Goal: Information Seeking & Learning: Learn about a topic

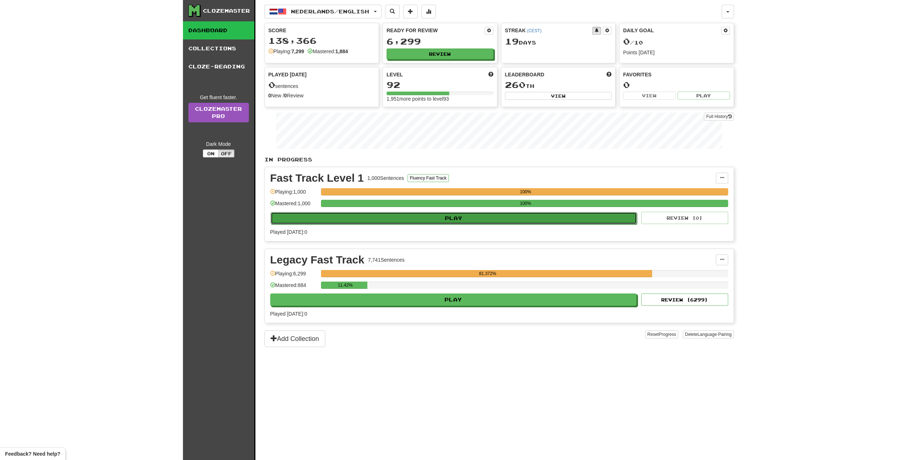
click at [481, 220] on button "Play" at bounding box center [454, 218] width 366 height 12
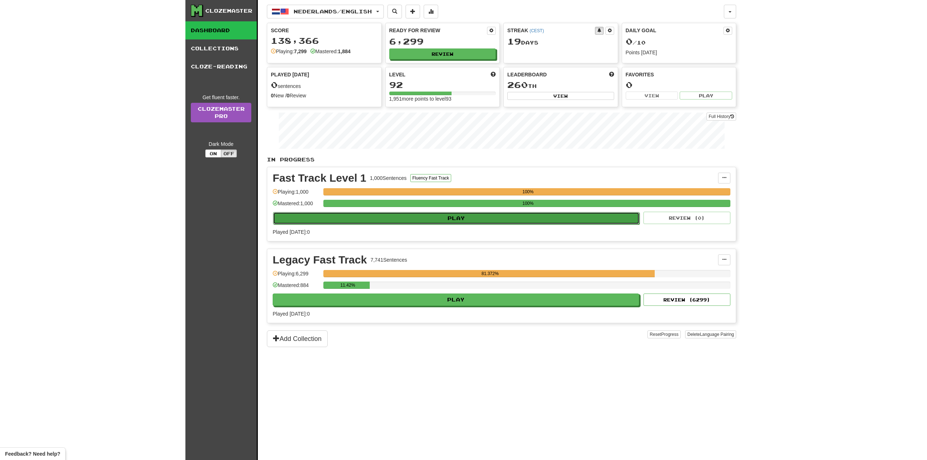
select select "**"
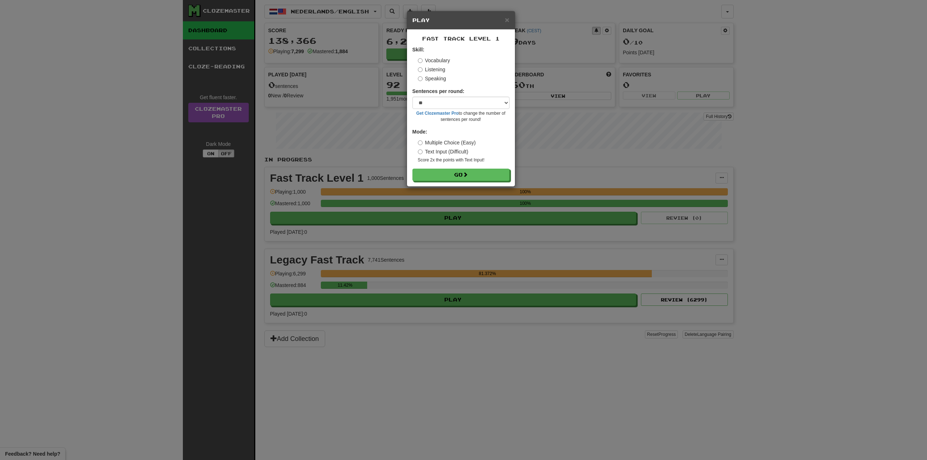
click at [469, 181] on div "Fast Track Level 1 Skill: Vocabulary Listening Speaking Sentences per round: * …" at bounding box center [461, 108] width 108 height 157
drag, startPoint x: 471, startPoint y: 176, endPoint x: 467, endPoint y: 192, distance: 16.4
click at [471, 176] on button "Go" at bounding box center [460, 175] width 97 height 12
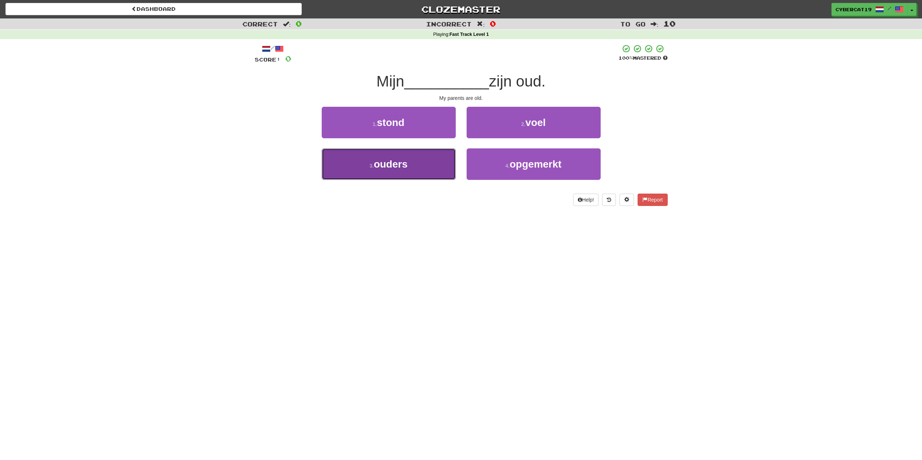
click at [431, 170] on button "3 . ouders" at bounding box center [389, 164] width 134 height 32
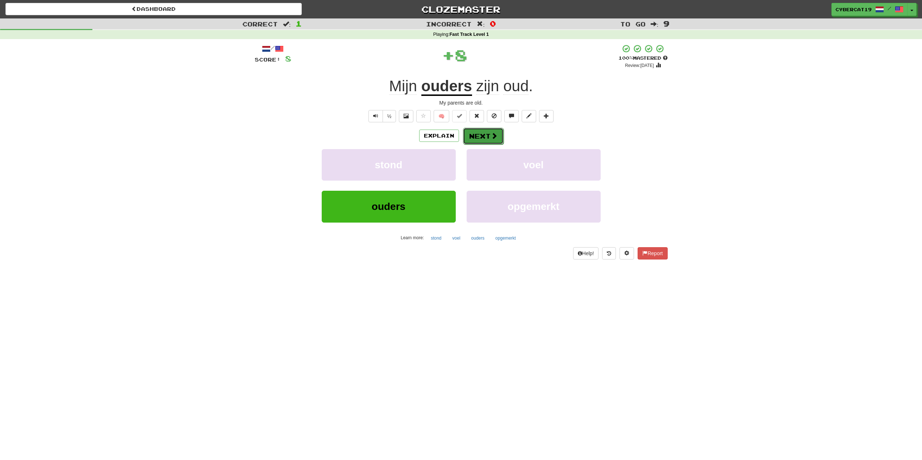
click at [479, 138] on button "Next" at bounding box center [483, 136] width 41 height 17
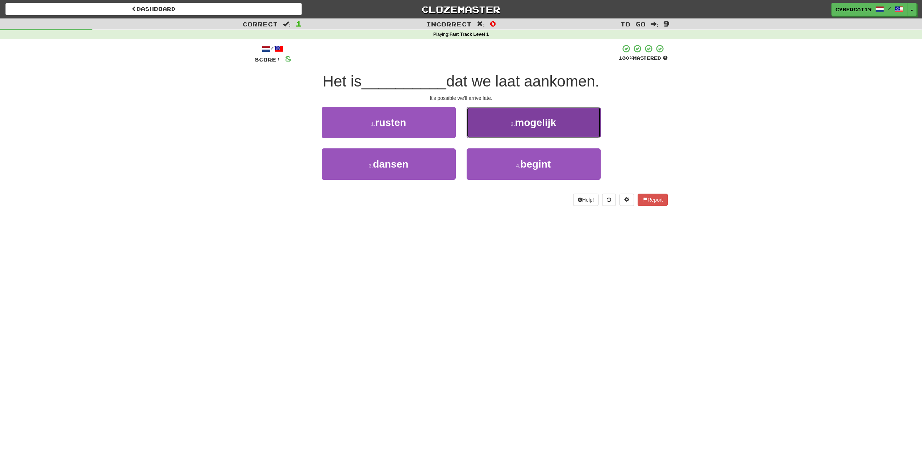
click at [494, 126] on button "2 . mogelijk" at bounding box center [533, 123] width 134 height 32
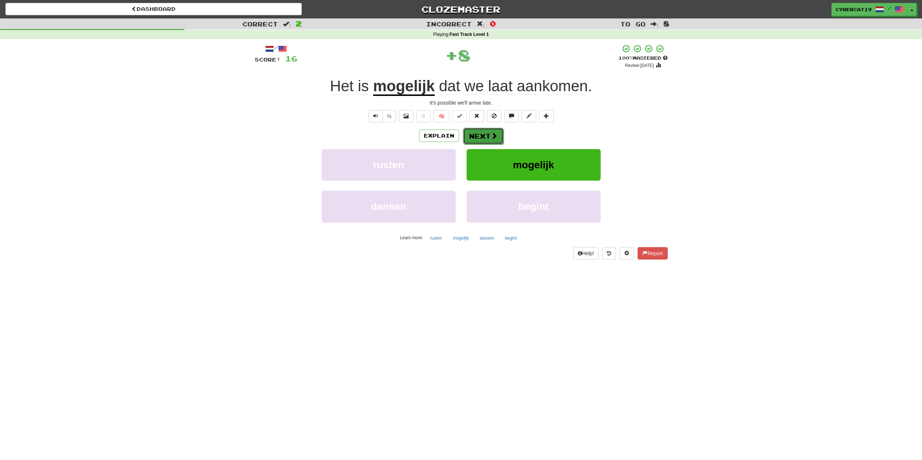
click at [481, 133] on button "Next" at bounding box center [483, 136] width 41 height 17
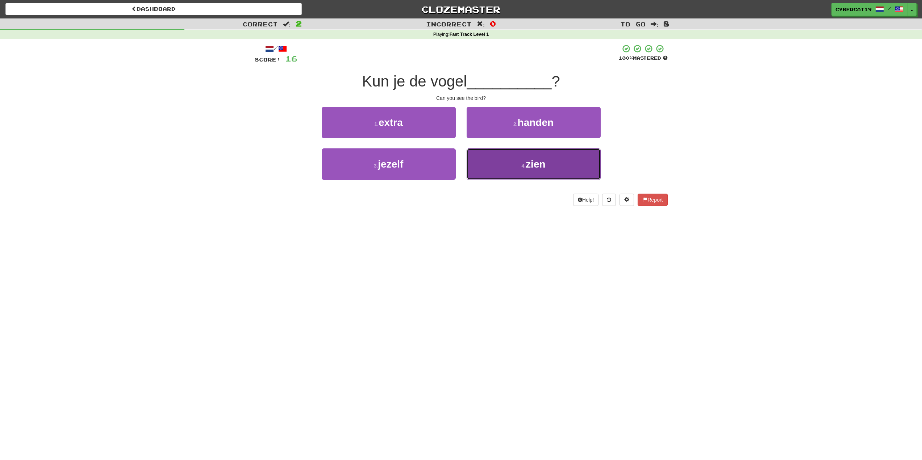
click at [505, 167] on button "4 . zien" at bounding box center [533, 164] width 134 height 32
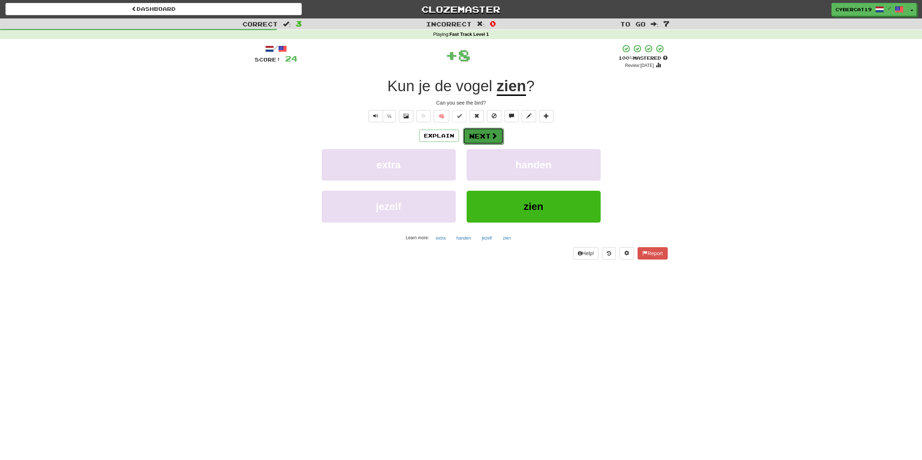
click at [488, 138] on button "Next" at bounding box center [483, 136] width 41 height 17
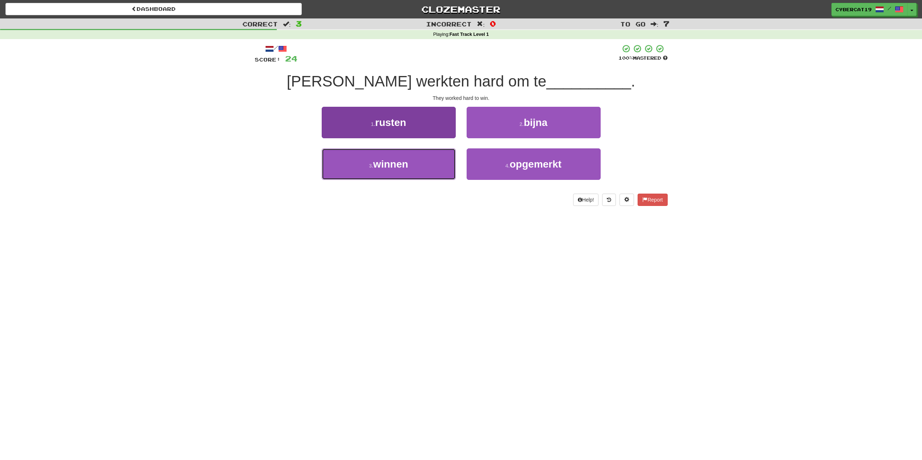
click at [429, 172] on button "3 . winnen" at bounding box center [389, 164] width 134 height 32
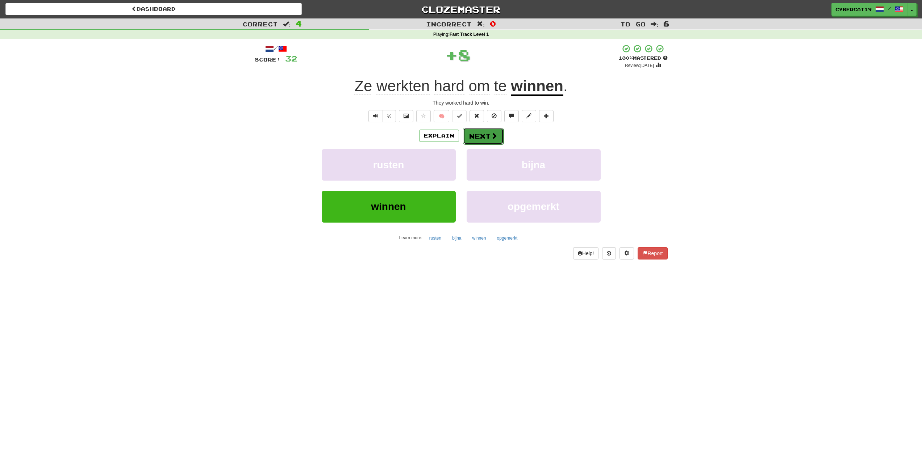
click at [473, 140] on button "Next" at bounding box center [483, 136] width 41 height 17
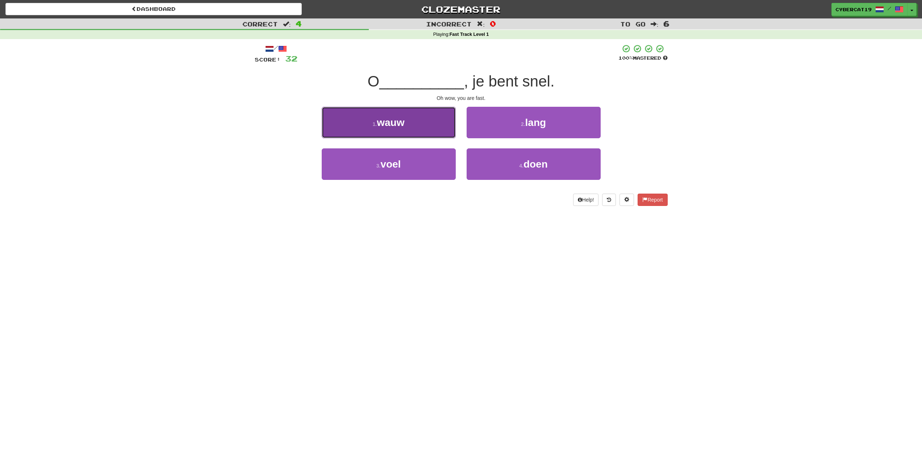
click at [428, 127] on button "1 . wauw" at bounding box center [389, 123] width 134 height 32
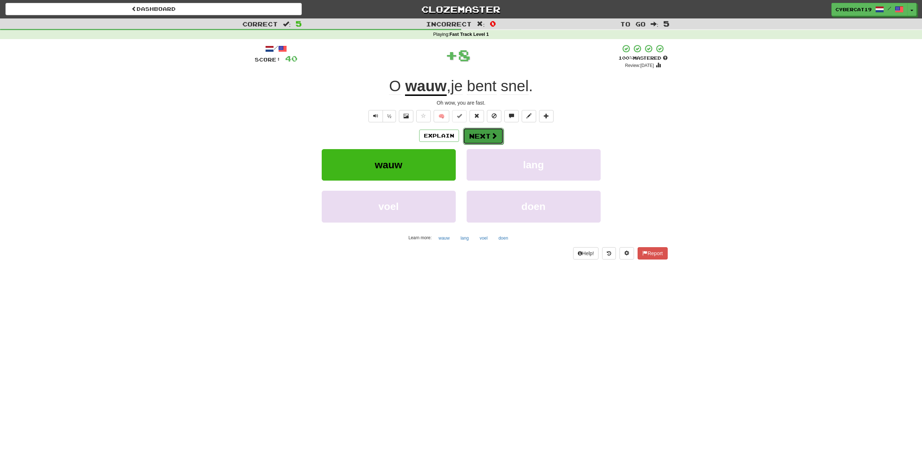
click at [473, 138] on button "Next" at bounding box center [483, 136] width 41 height 17
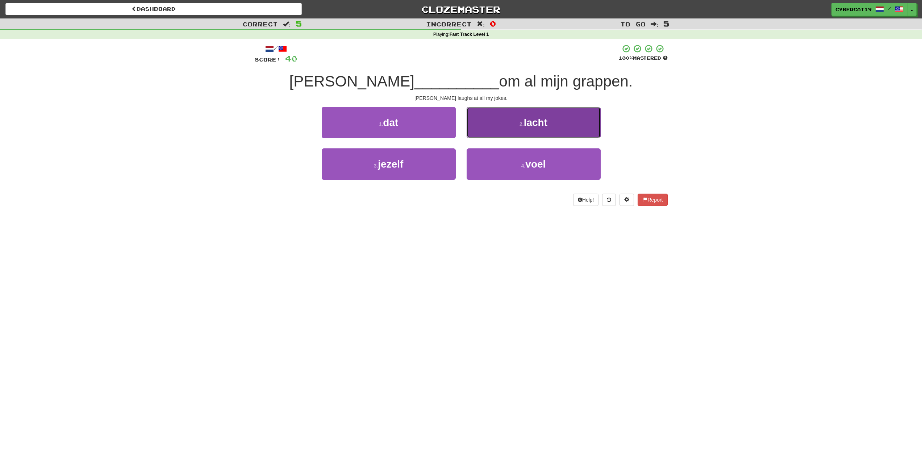
click at [512, 129] on button "2 . lacht" at bounding box center [533, 123] width 134 height 32
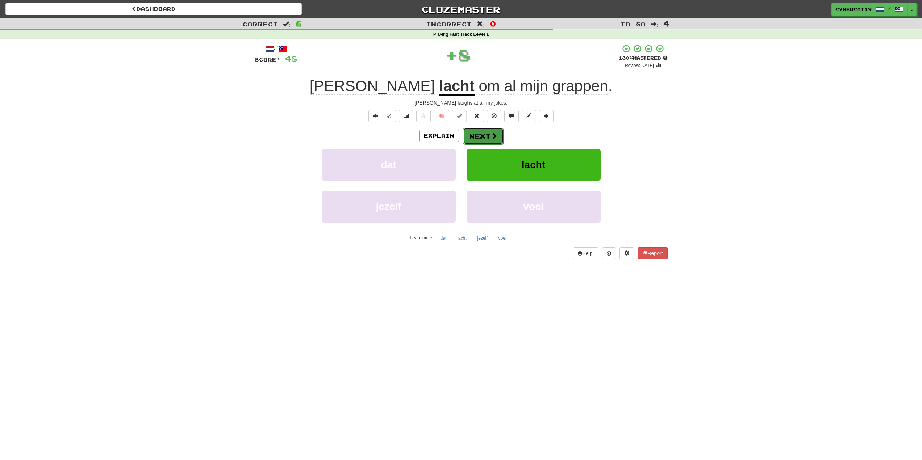
click at [477, 134] on button "Next" at bounding box center [483, 136] width 41 height 17
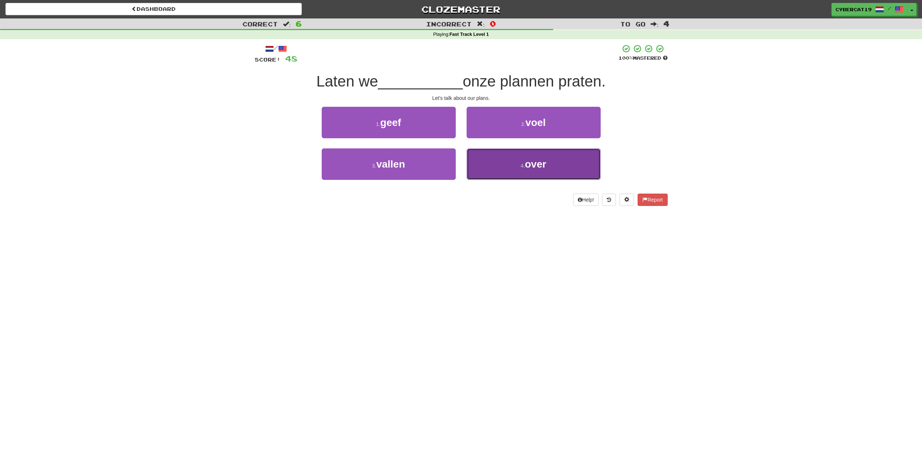
click at [500, 171] on button "4 . over" at bounding box center [533, 164] width 134 height 32
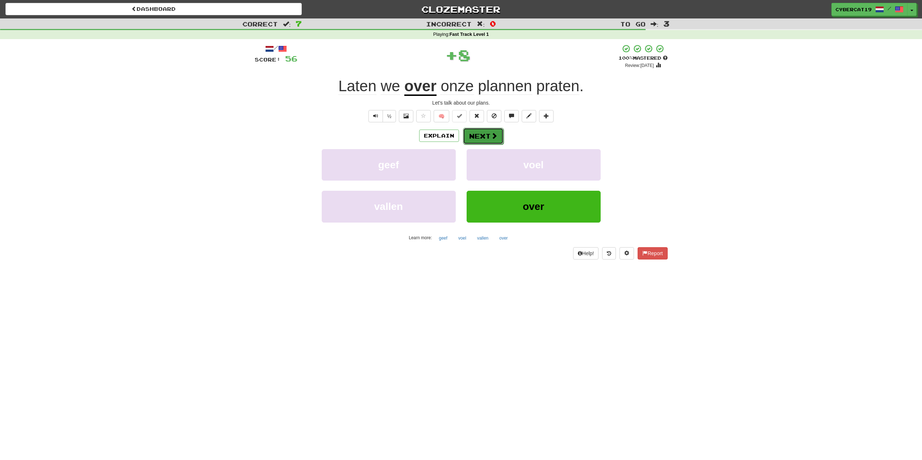
click at [487, 139] on button "Next" at bounding box center [483, 136] width 41 height 17
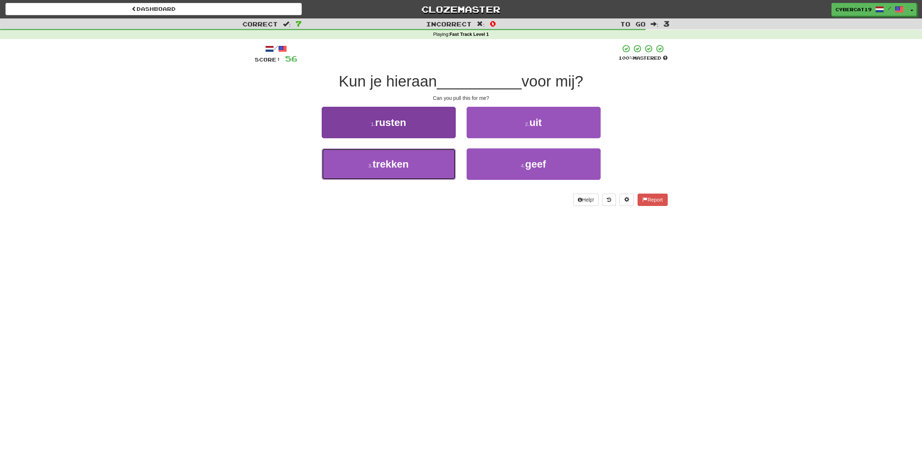
click at [428, 169] on button "3 . trekken" at bounding box center [389, 164] width 134 height 32
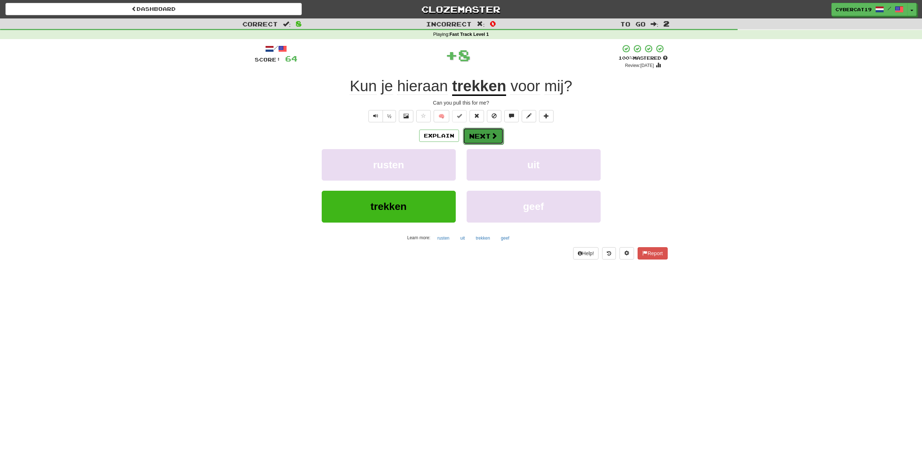
click at [479, 138] on button "Next" at bounding box center [483, 136] width 41 height 17
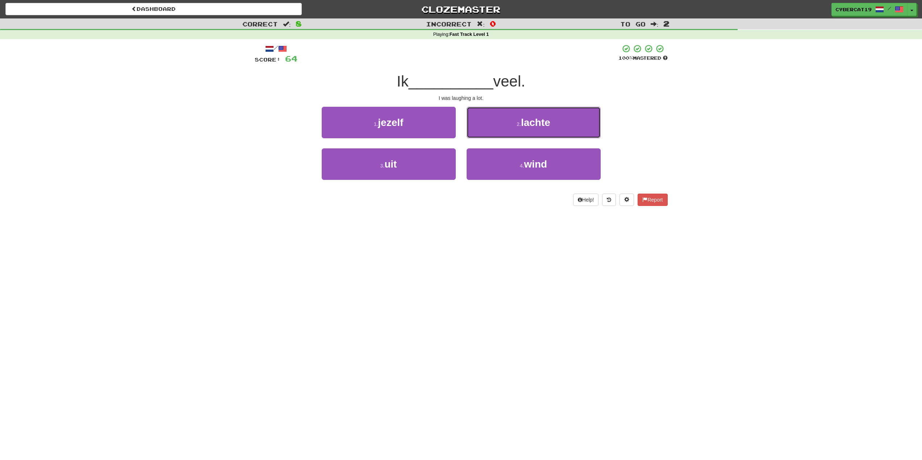
click at [498, 125] on button "2 . lachte" at bounding box center [533, 123] width 134 height 32
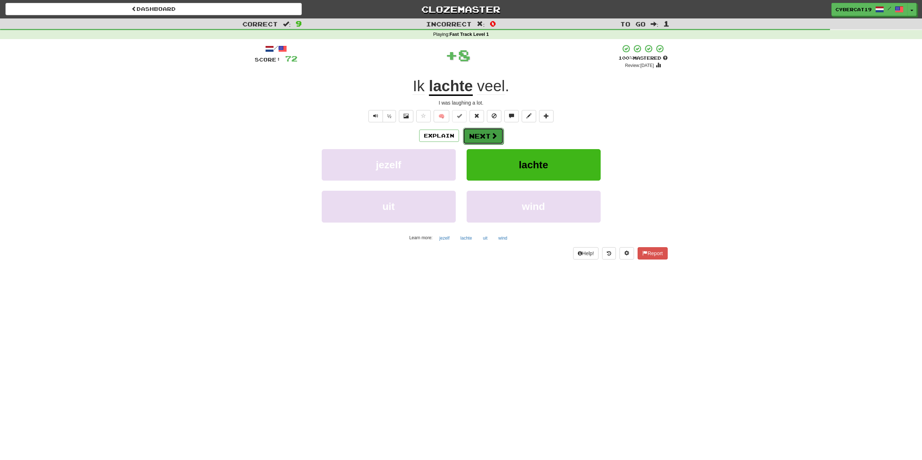
click at [480, 136] on button "Next" at bounding box center [483, 136] width 41 height 17
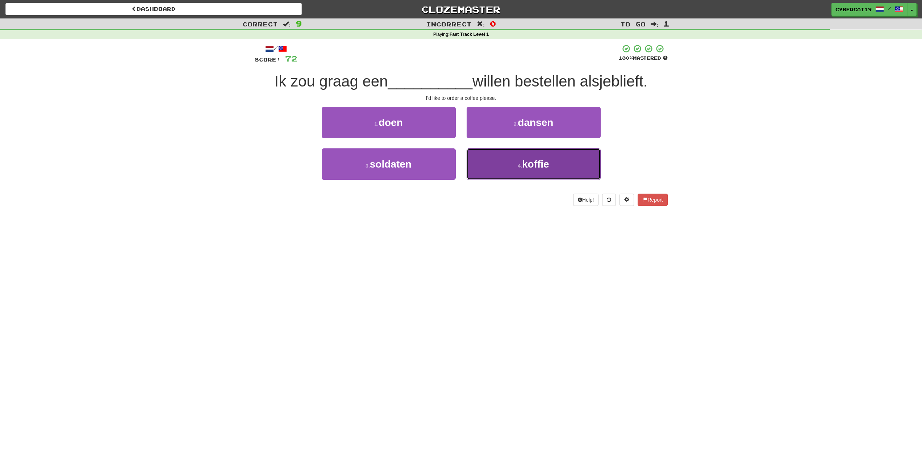
click at [496, 161] on button "4 . koffie" at bounding box center [533, 164] width 134 height 32
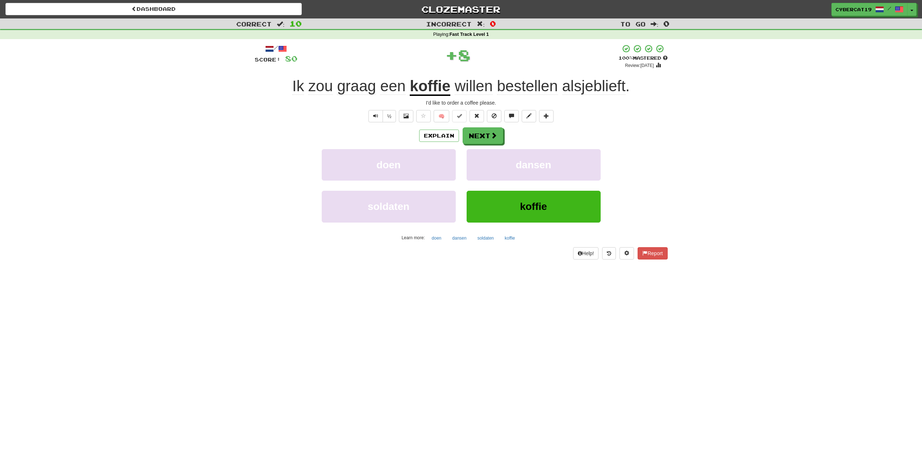
click at [494, 126] on div "/ Score: 80 + 8 100 % Mastered Review: [DATE] Ik zou graag een koffie willen be…" at bounding box center [461, 151] width 413 height 215
click at [483, 135] on button "Next" at bounding box center [482, 135] width 41 height 17
